Goal: Task Accomplishment & Management: Manage account settings

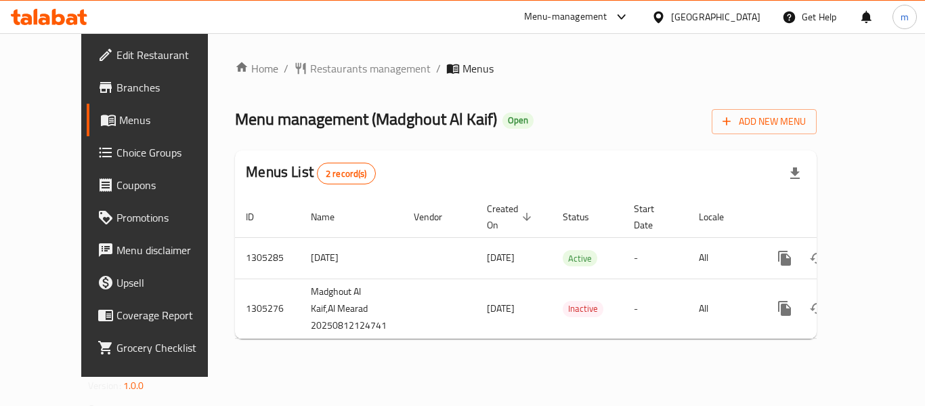
click at [116, 154] on span "Choice Groups" at bounding box center [170, 152] width 108 height 16
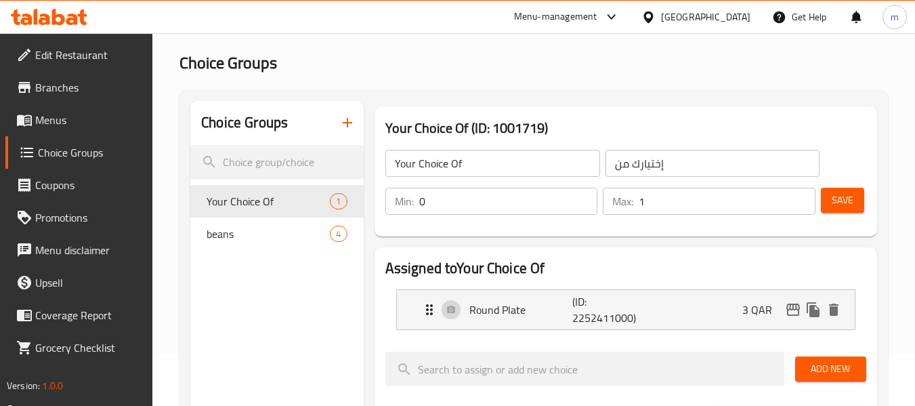
scroll to position [135, 0]
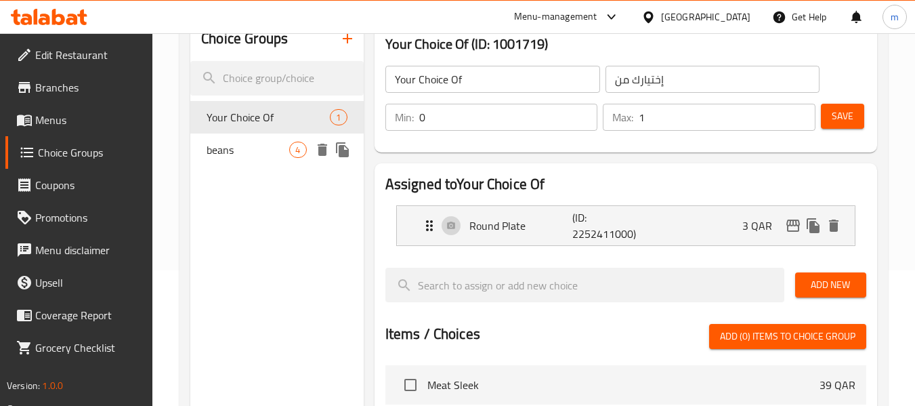
click at [267, 154] on span "beans" at bounding box center [247, 150] width 83 height 16
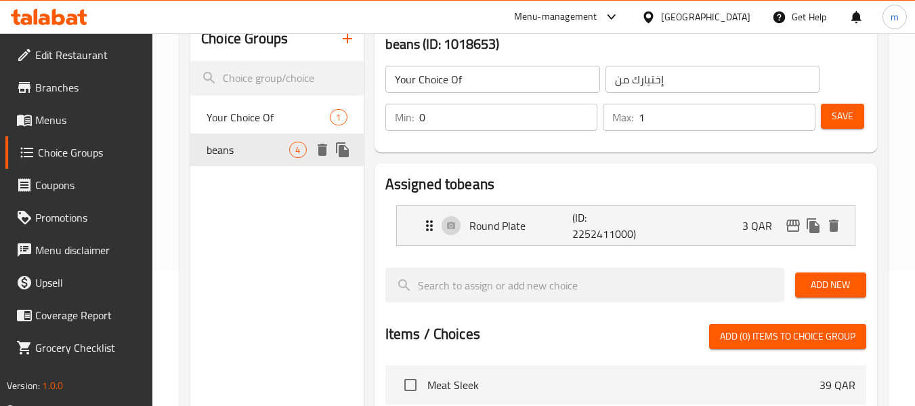
type input "beans"
type input "فول"
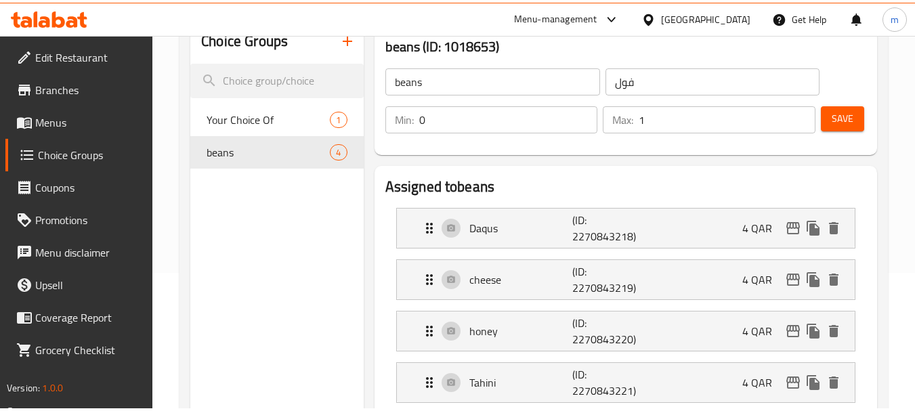
scroll to position [0, 0]
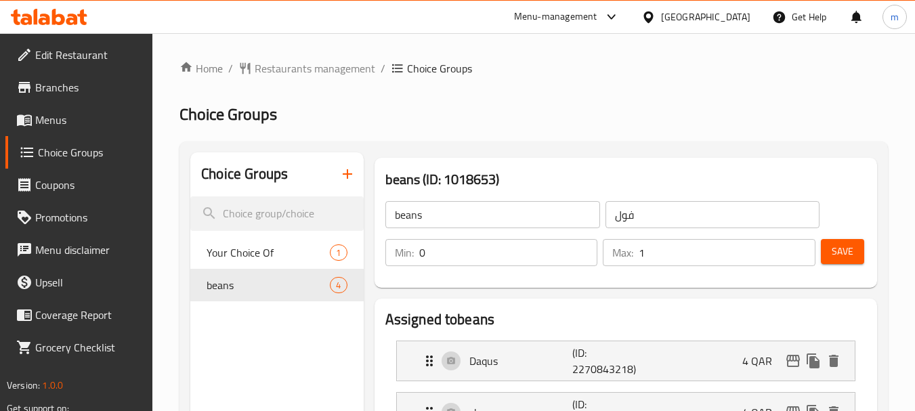
click at [62, 25] on div at bounding box center [49, 17] width 77 height 16
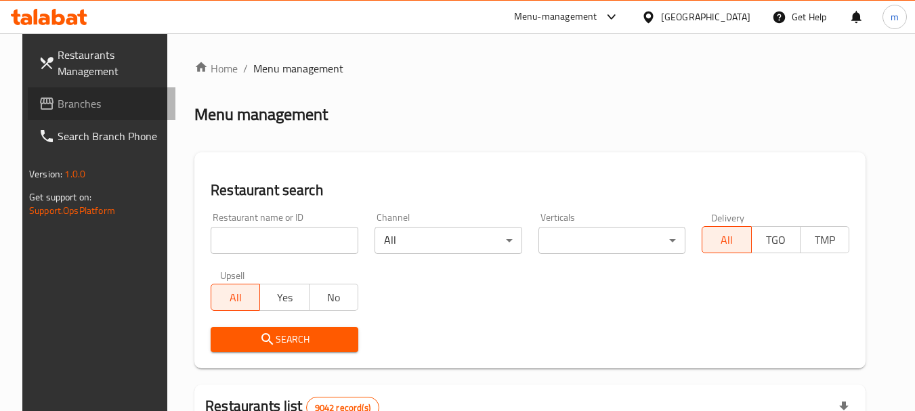
click at [28, 91] on link "Branches" at bounding box center [102, 103] width 148 height 32
